Goal: Transaction & Acquisition: Purchase product/service

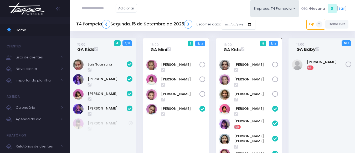
click at [211, 116] on div "16:00 GA Mini 1 8 / 12" at bounding box center [175, 136] width 73 height 196
click at [187, 23] on link "❯" at bounding box center [188, 24] width 8 height 9
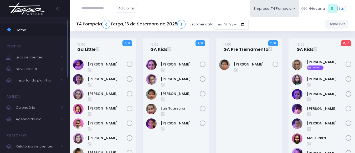
click at [44, 27] on span "Home" at bounding box center [39, 30] width 47 height 7
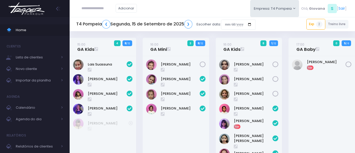
scroll to position [233, 0]
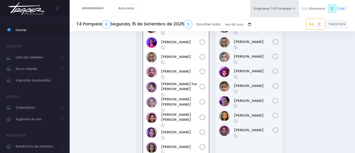
click at [215, 126] on div "19:00 GA Treinamento 4 / 12" at bounding box center [248, 84] width 73 height 167
drag, startPoint x: 322, startPoint y: 117, endPoint x: 345, endPoint y: 122, distance: 24.1
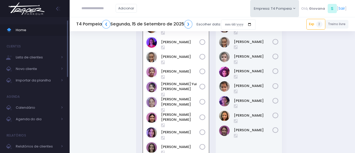
click at [29, 34] on link "Home" at bounding box center [35, 30] width 70 height 12
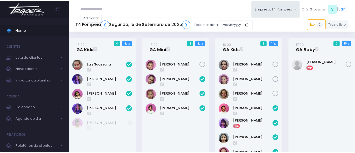
scroll to position [233, 0]
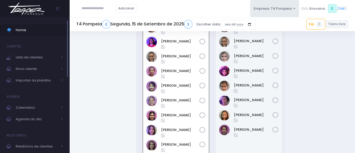
click at [29, 29] on span "Home" at bounding box center [39, 30] width 47 height 7
click at [248, 115] on link "Júlia Ibarrola" at bounding box center [253, 115] width 39 height 5
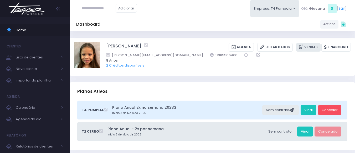
click at [314, 45] on link "Vendas" at bounding box center [308, 47] width 24 height 9
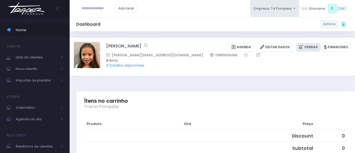
click at [313, 45] on link "Vendas" at bounding box center [308, 47] width 24 height 9
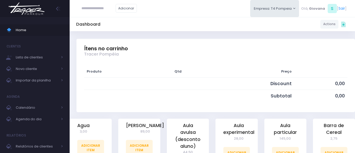
scroll to position [105, 0]
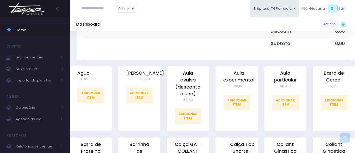
click at [261, 93] on div "Aula particular 145,00 Adicionar Item" at bounding box center [285, 101] width 49 height 71
click at [262, 93] on div "Aula particular 145,00 Adicionar Item" at bounding box center [285, 101] width 49 height 71
click at [261, 71] on div "Aula particular 145,00 Adicionar Item" at bounding box center [285, 101] width 49 height 71
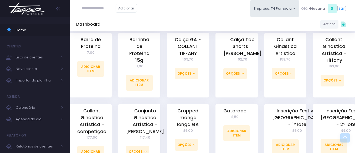
click at [260, 93] on div "Calça Top Shorts - Tiffany 92,70 Opções Tamanho 10 Tamanho 12 Tamanho 14 Tamanh…" at bounding box center [236, 68] width 49 height 71
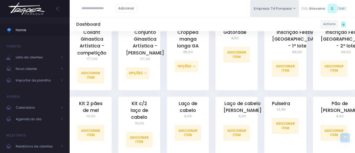
click at [260, 97] on div "Laço de cabelo Tiffany 6,00 Adicionar Item" at bounding box center [236, 129] width 49 height 65
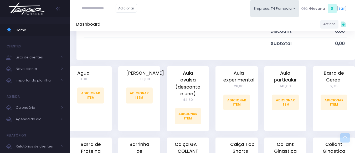
scroll to position [184, 0]
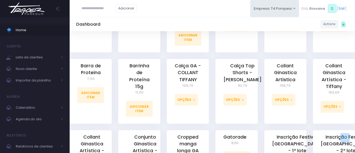
click at [261, 94] on div "Calça Top Shorts - Tiffany 92,70 Opções Tamanho 10 Tamanho 12 Tamanho 14 Tamanh…" at bounding box center [236, 94] width 49 height 71
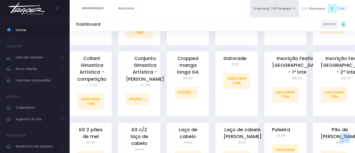
click at [262, 94] on div "Inscrição Festival GA - 1º lote 89,00 Adicionar Item" at bounding box center [285, 87] width 49 height 71
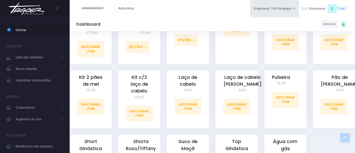
click at [262, 94] on div "Pulseira 14,99 Adicionar Item" at bounding box center [285, 103] width 49 height 65
click at [88, 104] on link "Adicionar Item" at bounding box center [90, 107] width 27 height 16
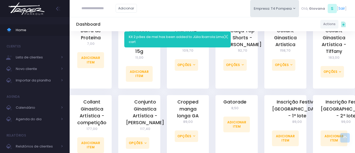
scroll to position [245, 0]
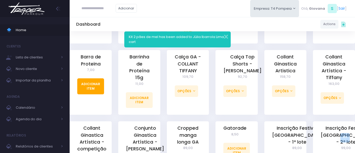
click at [101, 88] on link "Adicionar Item" at bounding box center [90, 87] width 27 height 16
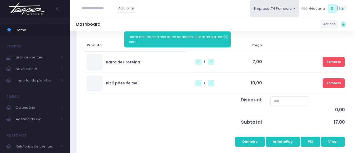
scroll to position [105, 0]
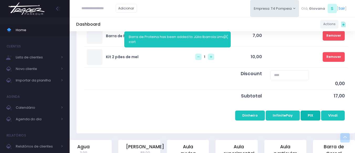
click at [306, 117] on button "PIX" at bounding box center [311, 116] width 20 height 10
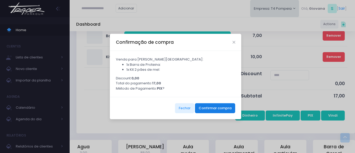
click at [218, 113] on button "Confirmar compra" at bounding box center [215, 109] width 40 height 10
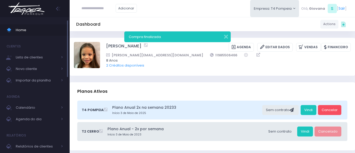
click at [37, 30] on span "Home" at bounding box center [39, 30] width 47 height 7
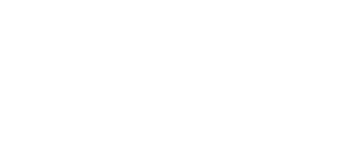
scroll to position [233, 0]
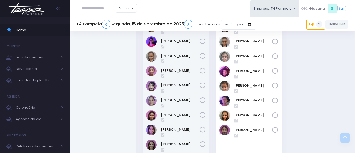
drag, startPoint x: 313, startPoint y: 99, endPoint x: 312, endPoint y: 95, distance: 4.3
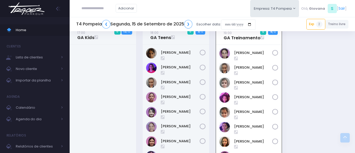
click at [213, 94] on div "19:00 GA Treinamento 0 4 / 12" at bounding box center [248, 108] width 73 height 165
click at [29, 31] on span "Home" at bounding box center [39, 30] width 47 height 7
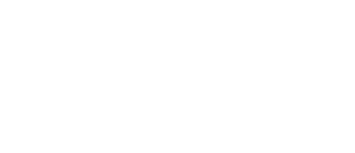
scroll to position [233, 0]
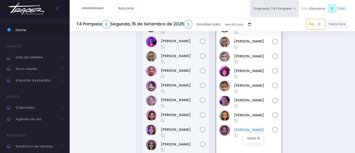
click at [246, 131] on link "[PERSON_NAME]" at bounding box center [253, 130] width 38 height 5
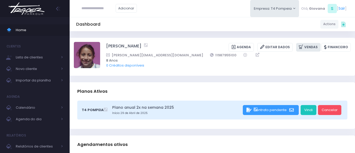
click at [316, 45] on link "Vendas" at bounding box center [308, 47] width 24 height 9
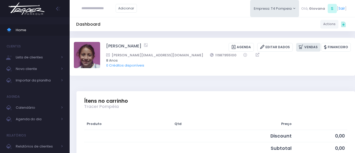
click at [314, 49] on link "Vendas" at bounding box center [308, 47] width 24 height 9
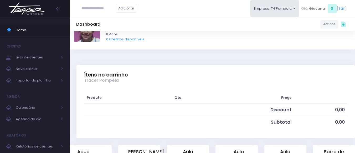
scroll to position [131, 0]
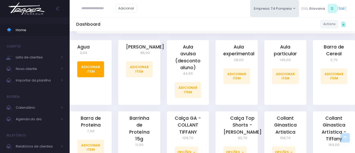
click at [90, 68] on link "Adicionar Item" at bounding box center [90, 69] width 27 height 16
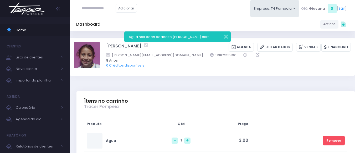
scroll to position [158, 0]
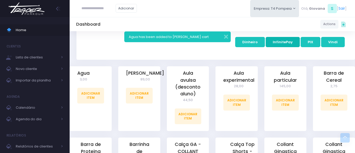
click at [292, 44] on button "InfinitePay" at bounding box center [283, 42] width 34 height 10
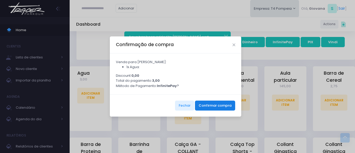
click at [221, 110] on button "Confirmar compra" at bounding box center [215, 106] width 40 height 10
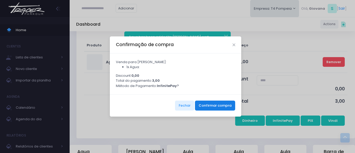
scroll to position [0, 0]
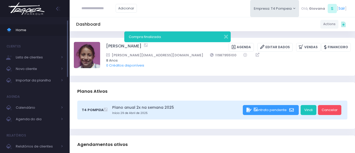
click at [32, 33] on span "Home" at bounding box center [39, 30] width 47 height 7
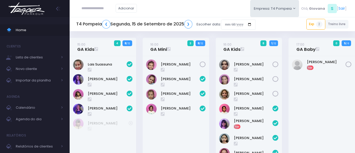
scroll to position [233, 0]
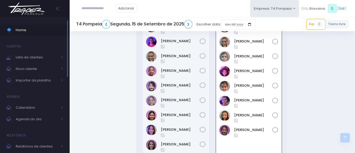
click at [20, 35] on link "Home" at bounding box center [35, 30] width 70 height 12
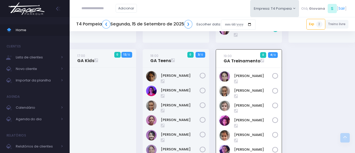
scroll to position [180, 0]
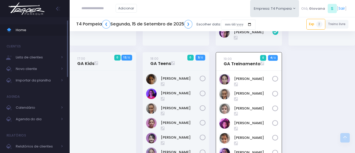
click at [23, 33] on span "Home" at bounding box center [39, 30] width 47 height 7
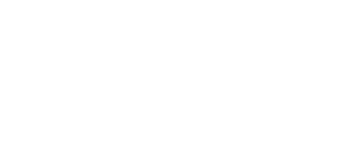
scroll to position [233, 0]
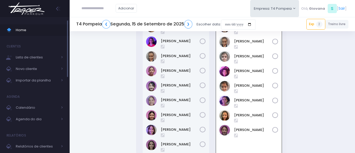
click at [23, 36] on link "Home" at bounding box center [35, 30] width 70 height 12
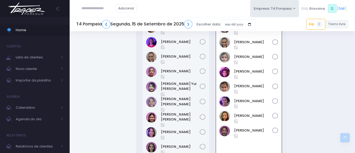
scroll to position [206, 0]
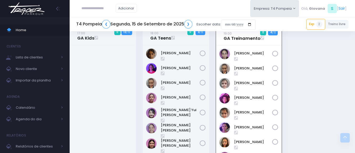
click at [283, 113] on div "19:00 GA Treinamento 0 4 / 12" at bounding box center [248, 110] width 73 height 167
click at [45, 30] on span "Home" at bounding box center [39, 30] width 47 height 7
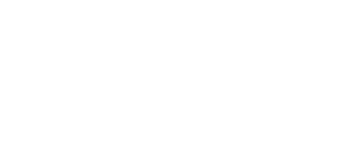
scroll to position [233, 0]
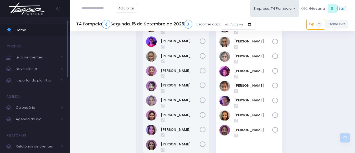
click at [20, 34] on link "Home" at bounding box center [35, 30] width 70 height 12
